Goal: Check status: Check status

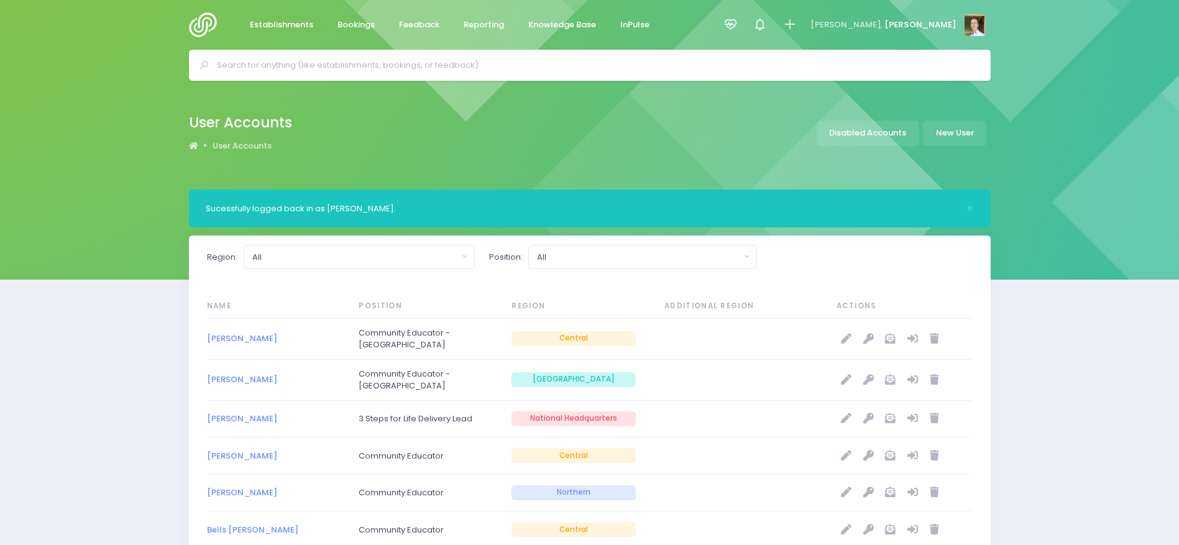
select select "20"
click at [967, 211] on icon "Close" at bounding box center [970, 209] width 8 height 8
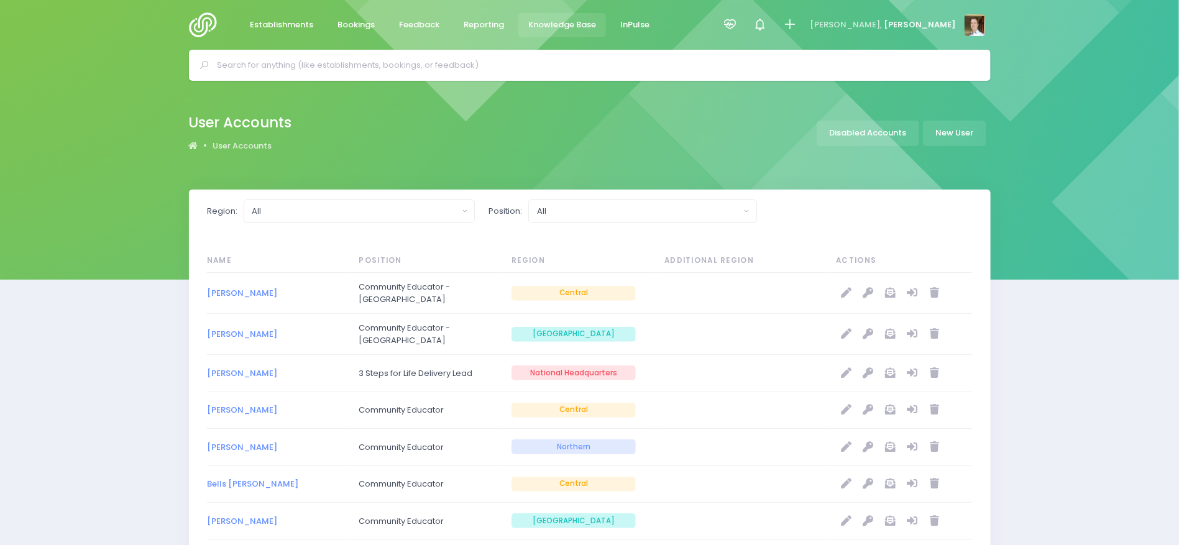
click at [550, 13] on link "Knowledge Base" at bounding box center [563, 25] width 88 height 24
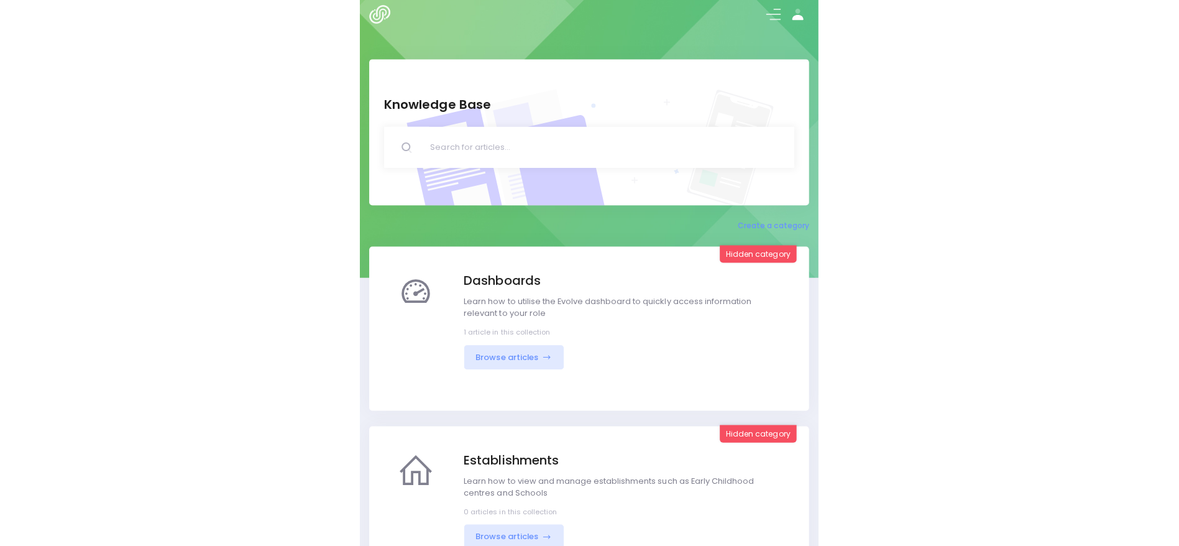
scroll to position [4, 0]
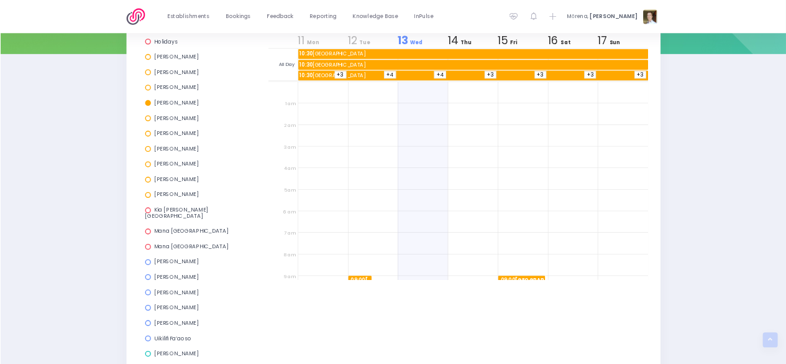
scroll to position [267, 0]
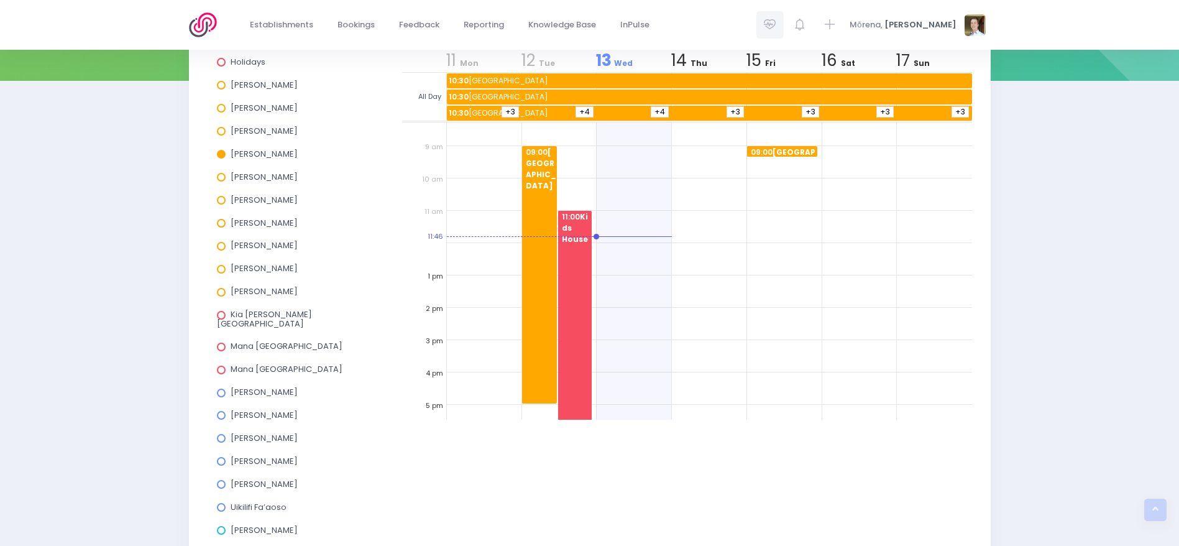
click at [777, 21] on icon at bounding box center [770, 24] width 14 height 14
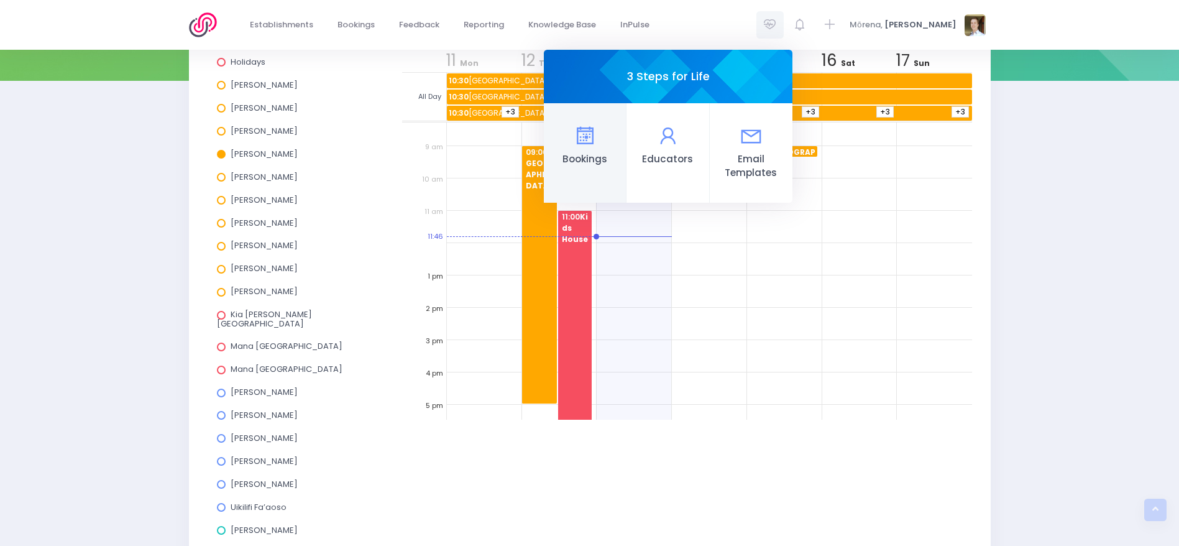
click at [627, 148] on link "Bookings" at bounding box center [585, 152] width 83 height 99
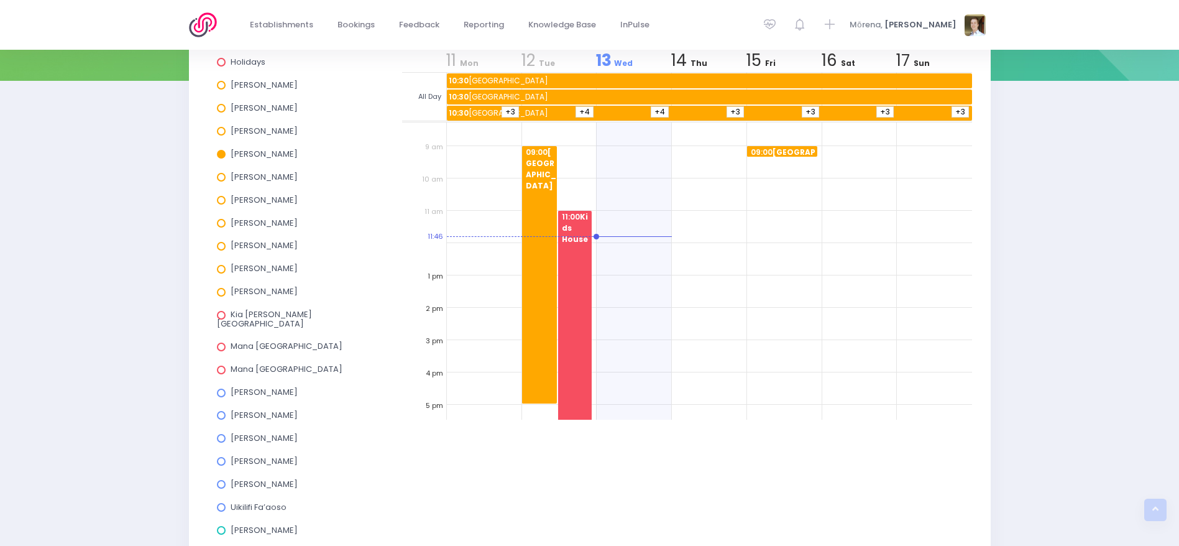
click at [1055, 228] on div "View all Holidays Alicia Smale Annette Binnie Jel Pollock Justin Lowcay Laurel …" at bounding box center [589, 360] width 1179 height 738
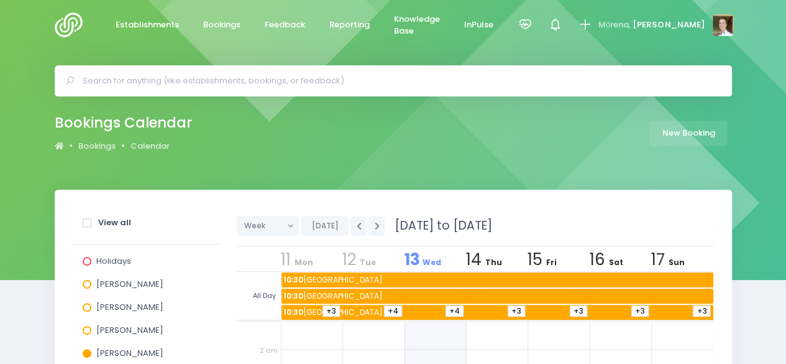
scroll to position [92, 0]
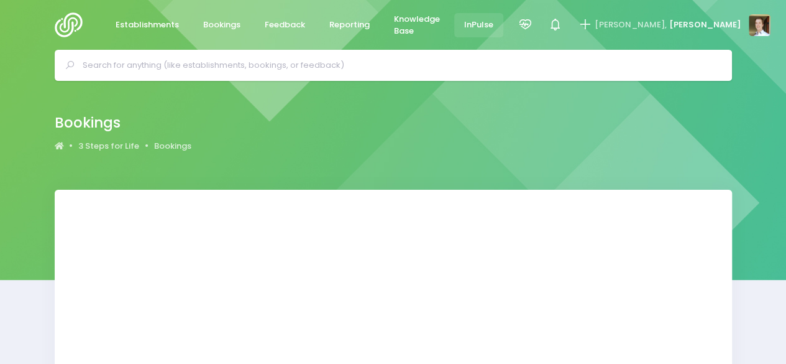
select select "20"
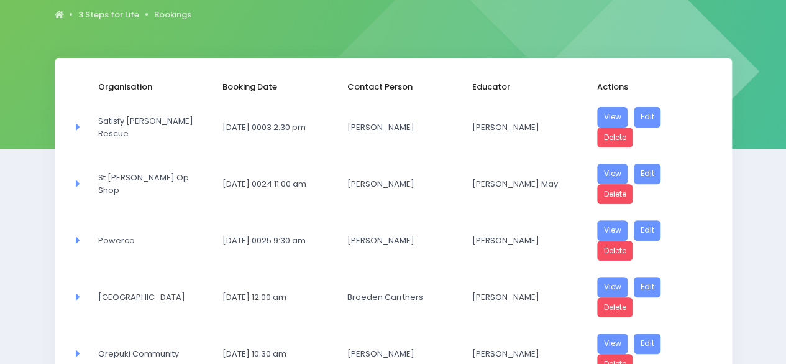
scroll to position [127, 0]
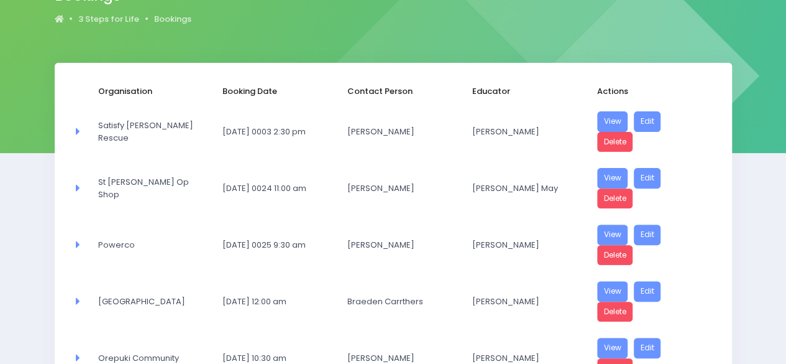
drag, startPoint x: 293, startPoint y: 303, endPoint x: 167, endPoint y: 152, distance: 197.3
click at [247, 149] on td "[DATE] 0003 2:30 pm" at bounding box center [276, 131] width 125 height 57
click at [285, 126] on span "[DATE] 0003 2:30 pm" at bounding box center [271, 132] width 96 height 12
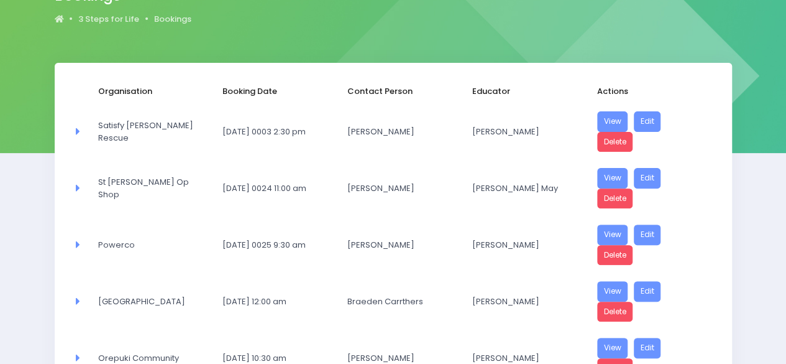
click at [361, 196] on td "[PERSON_NAME]" at bounding box center [401, 188] width 125 height 57
click at [77, 129] on icon at bounding box center [76, 130] width 7 height 11
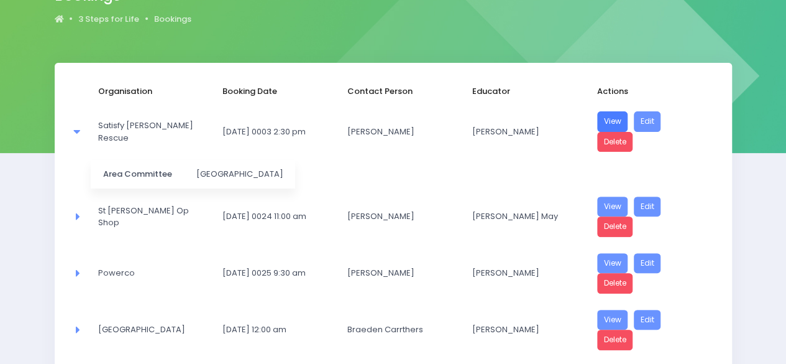
click at [614, 116] on link "View" at bounding box center [612, 121] width 31 height 21
